Goal: Communication & Community: Answer question/provide support

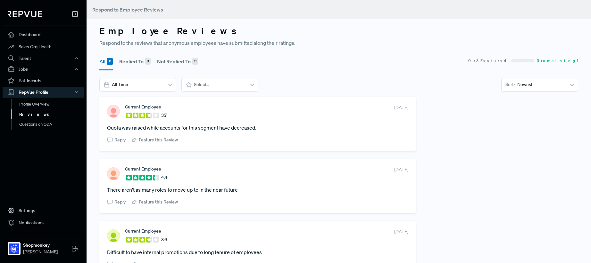
click at [201, 126] on article "Quota was raised while accounts for this segment have decreased." at bounding box center [257, 128] width 301 height 8
click at [204, 133] on section "Current Employee 3.7 [DATE] Quota was raised while accounts for this segment ha…" at bounding box center [257, 123] width 301 height 39
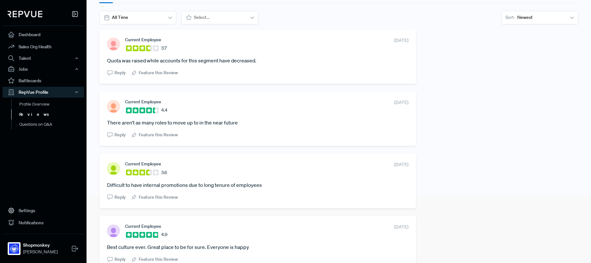
scroll to position [57, 0]
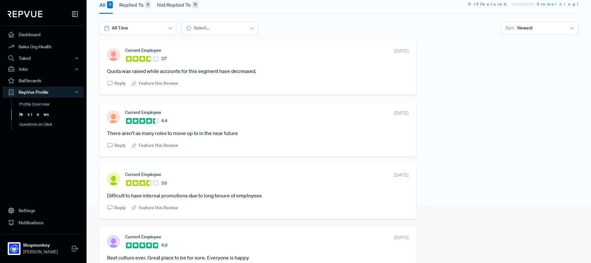
click at [188, 132] on article "There aren't as many roles to move up to in the near future" at bounding box center [257, 133] width 301 height 8
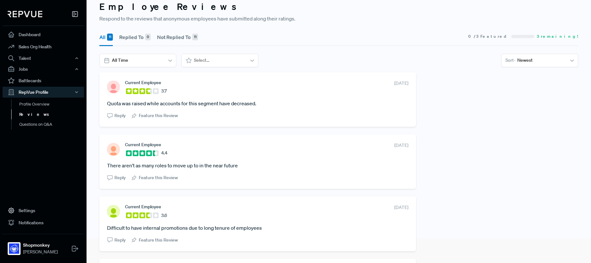
scroll to position [0, 0]
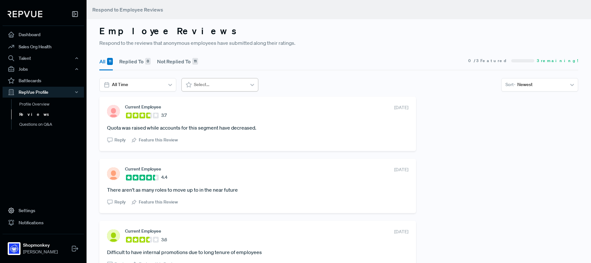
click at [206, 86] on div at bounding box center [219, 85] width 51 height 8
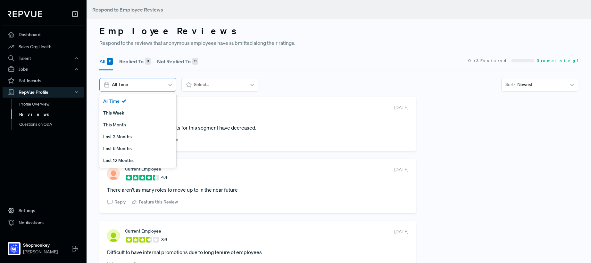
click at [137, 81] on div at bounding box center [137, 85] width 51 height 8
click at [217, 55] on section "All 11 Replied To 0 Not Replied To 11 0 / 3 Featured 3 remaining!" at bounding box center [338, 61] width 479 height 19
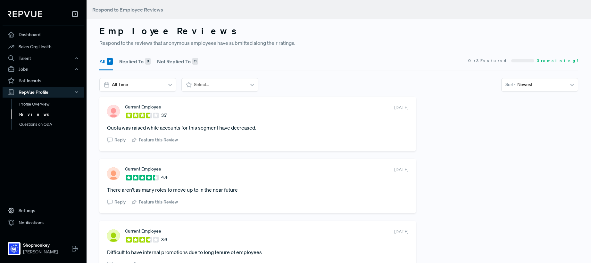
click at [177, 62] on button "Not Replied To 11" at bounding box center [177, 62] width 41 height 18
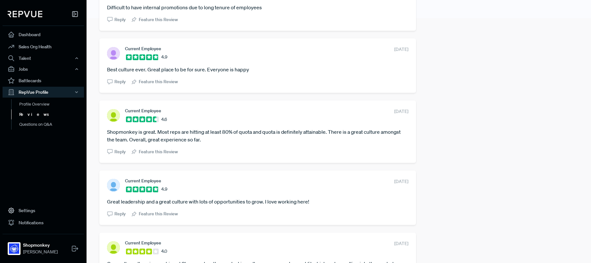
scroll to position [280, 0]
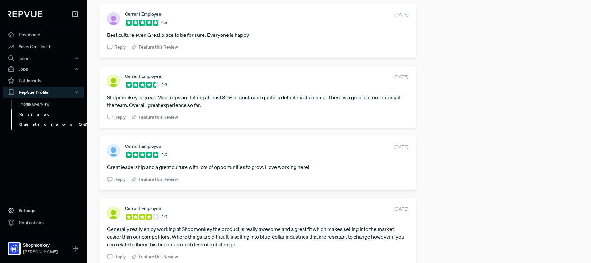
click at [50, 126] on link "Questions on Q&A" at bounding box center [51, 125] width 81 height 10
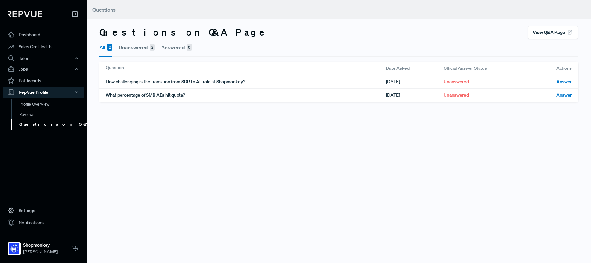
click at [167, 47] on button "Answered 0" at bounding box center [176, 47] width 31 height 17
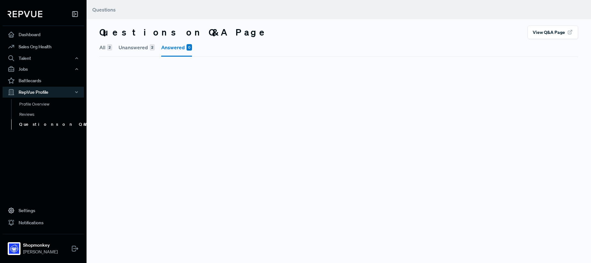
click at [136, 47] on button "Unanswered 2" at bounding box center [137, 47] width 36 height 17
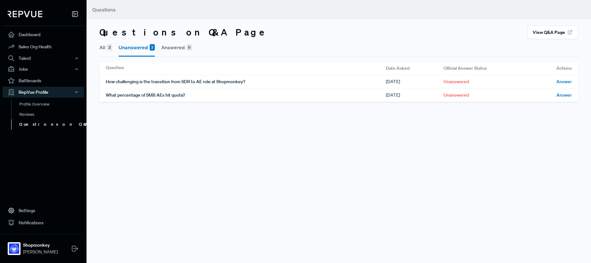
click at [102, 48] on button "All 2" at bounding box center [105, 47] width 13 height 17
click at [153, 17] on header "Questions" at bounding box center [339, 9] width 504 height 19
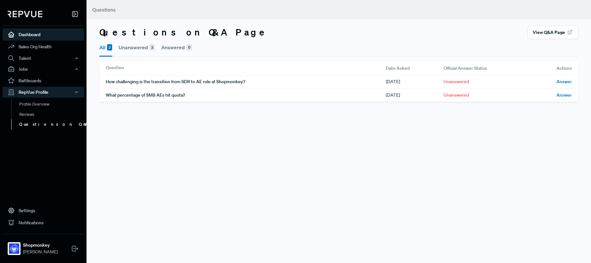
click at [30, 35] on link "Dashboard" at bounding box center [43, 35] width 81 height 12
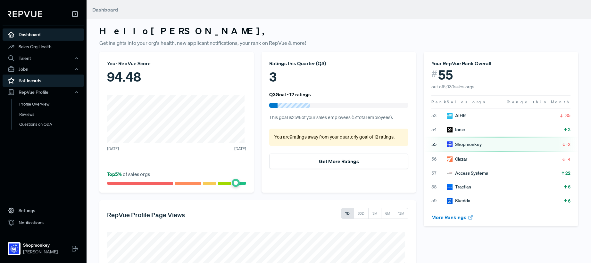
click at [26, 80] on link "Battlecards" at bounding box center [43, 81] width 81 height 12
